Goal: Contribute content

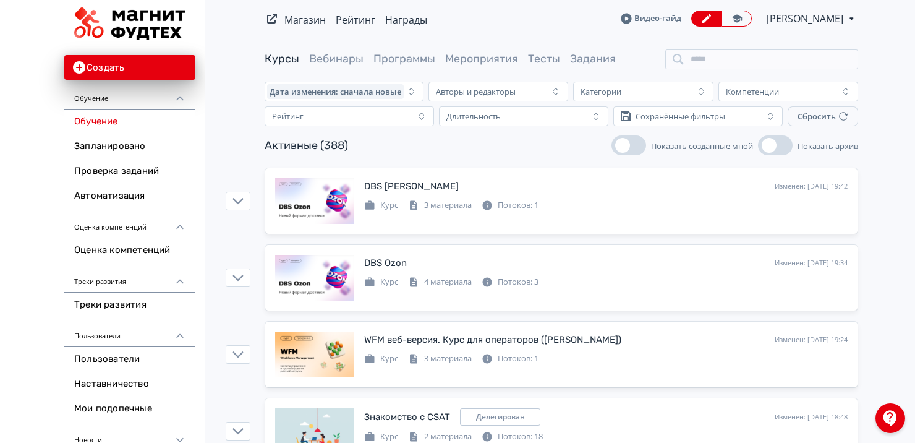
click at [807, 15] on span "[PERSON_NAME]" at bounding box center [806, 18] width 79 height 15
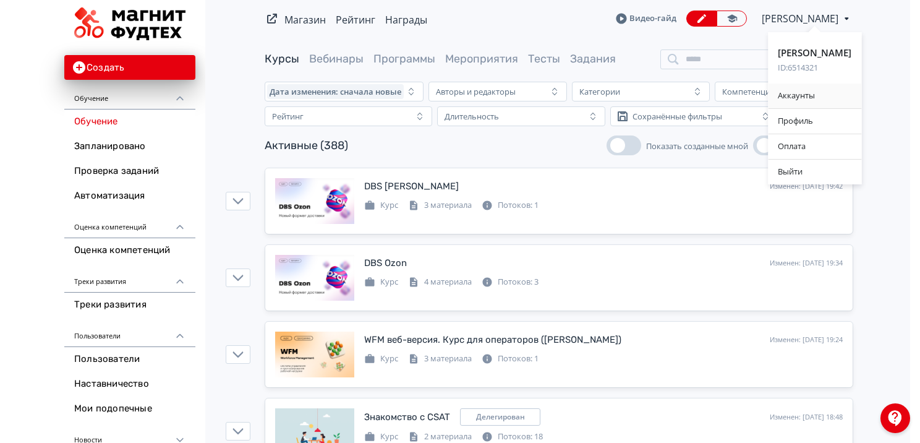
click at [792, 99] on div "Аккаунты" at bounding box center [814, 95] width 93 height 25
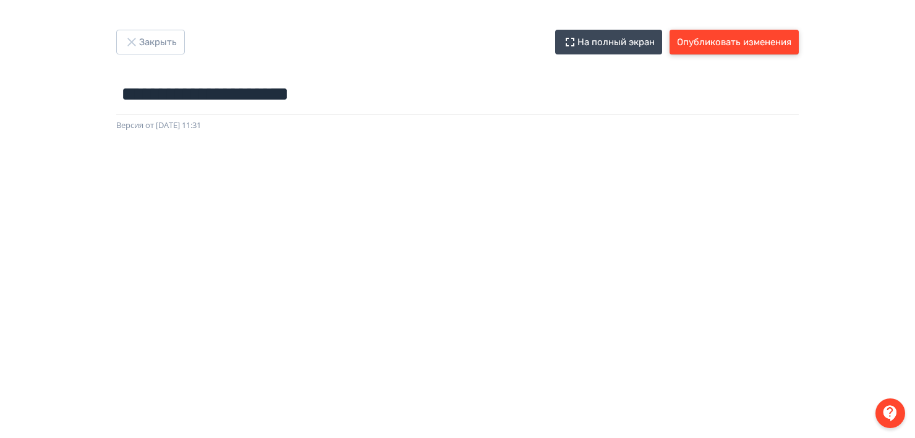
click at [724, 37] on button "Опубликовать изменения" at bounding box center [734, 42] width 129 height 25
